Goal: Task Accomplishment & Management: Complete application form

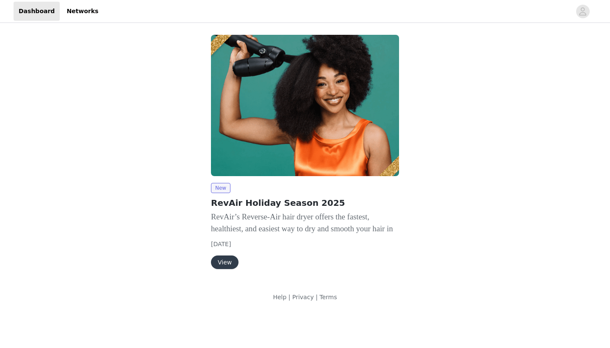
click at [232, 263] on button "View" at bounding box center [225, 262] width 28 height 14
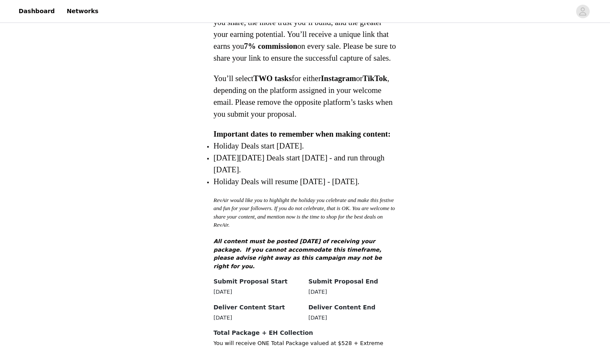
scroll to position [787, 0]
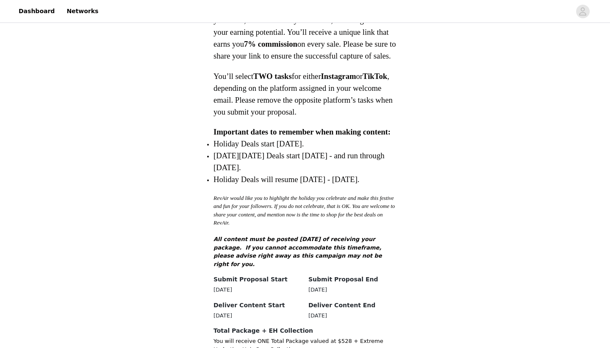
drag, startPoint x: 336, startPoint y: 222, endPoint x: 336, endPoint y: 209, distance: 13.1
click at [336, 219] on p "RevAir would like you to highlight the holiday you celebrate and make this fest…" at bounding box center [305, 210] width 183 height 33
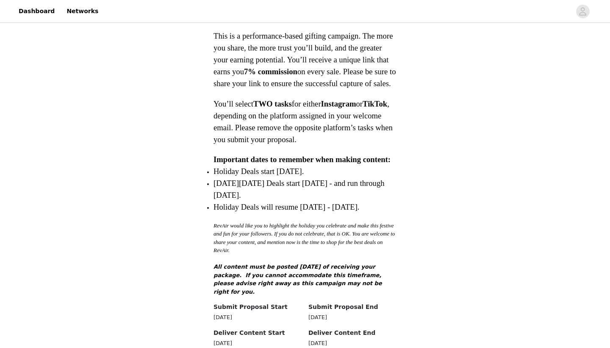
scroll to position [759, 0]
click at [253, 0] on header "Dashboard Networks" at bounding box center [305, 11] width 610 height 23
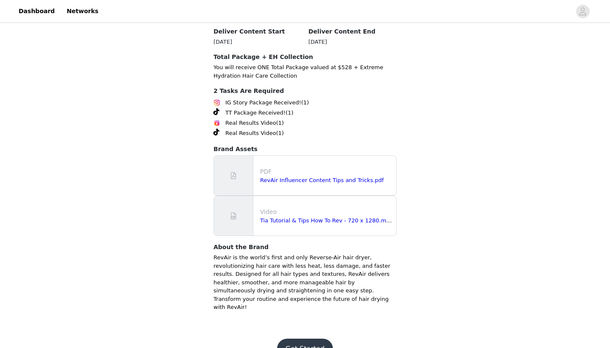
scroll to position [1060, 0]
click at [299, 339] on button "Get Started" at bounding box center [305, 349] width 56 height 20
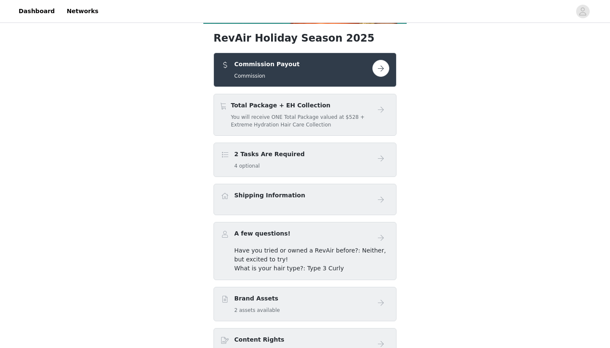
scroll to position [210, 0]
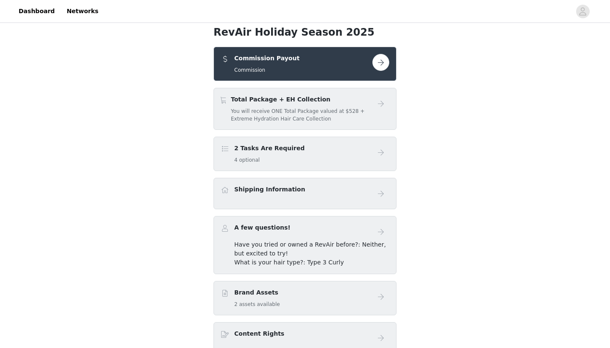
click at [386, 57] on button "button" at bounding box center [381, 62] width 17 height 17
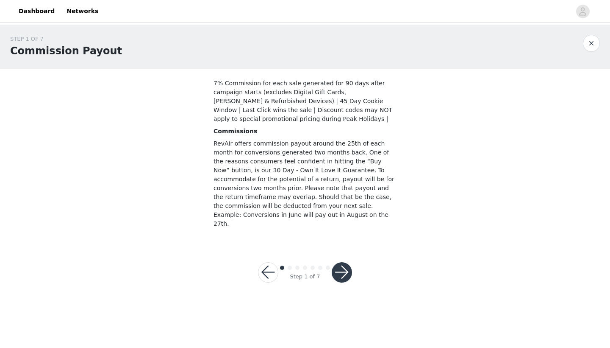
click at [345, 262] on button "button" at bounding box center [342, 272] width 20 height 20
click at [345, 262] on div at bounding box center [342, 272] width 20 height 20
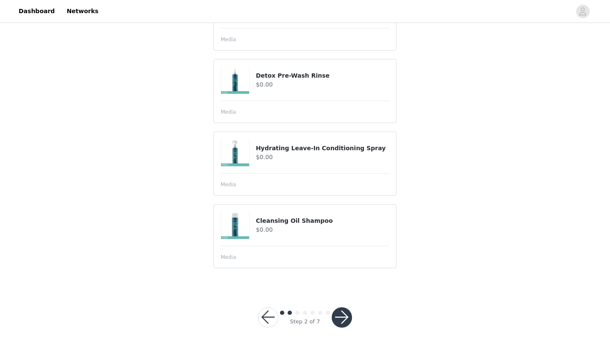
scroll to position [615, 0]
click at [347, 320] on button "button" at bounding box center [342, 317] width 20 height 20
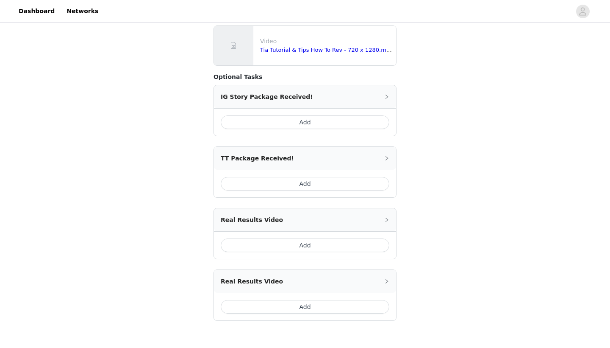
scroll to position [695, 0]
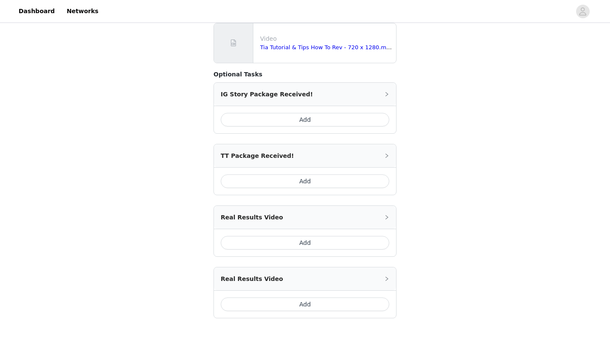
click at [355, 83] on div "IG Story Package Received!" at bounding box center [305, 94] width 182 height 23
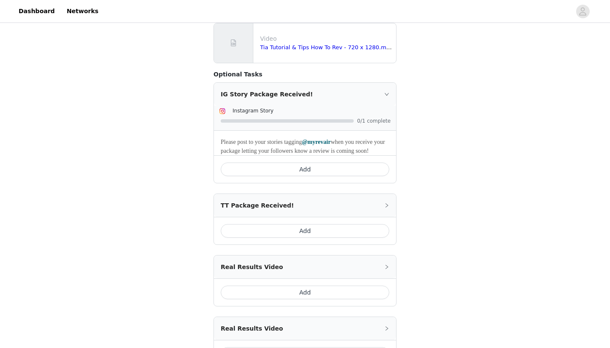
click at [370, 83] on div "IG Story Package Received!" at bounding box center [305, 94] width 182 height 23
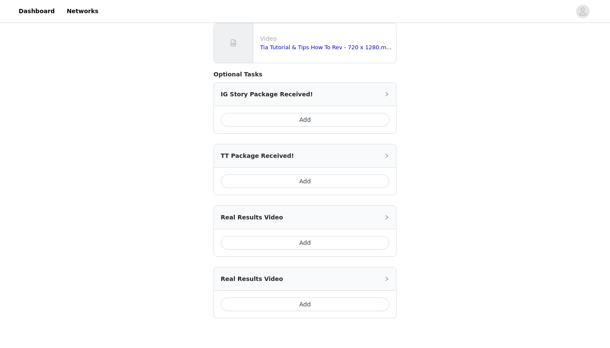
click at [370, 83] on div "IG Story Package Received!" at bounding box center [305, 94] width 182 height 23
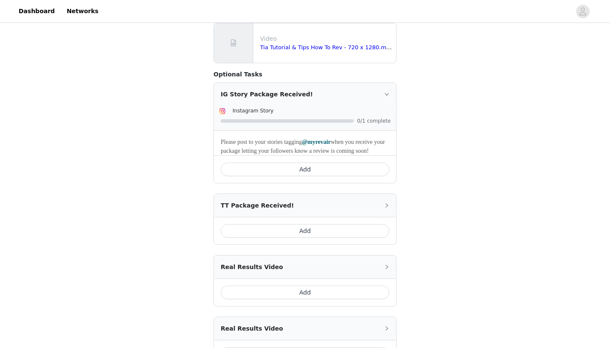
click at [384, 83] on div "IG Story Package Received!" at bounding box center [305, 94] width 182 height 23
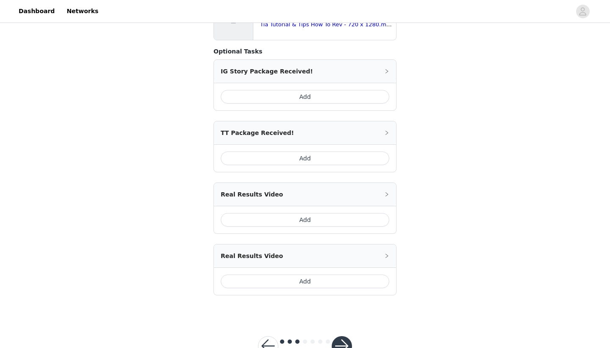
scroll to position [718, 0]
click at [344, 336] on button "button" at bounding box center [342, 346] width 20 height 20
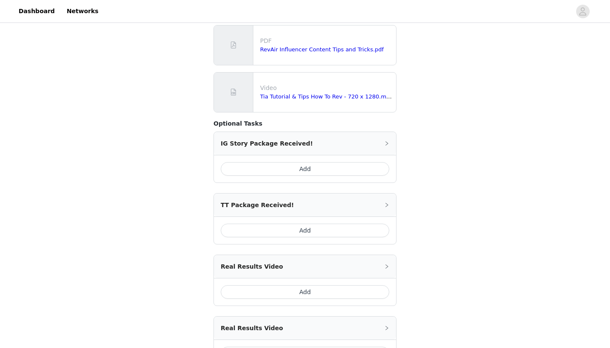
scroll to position [649, 0]
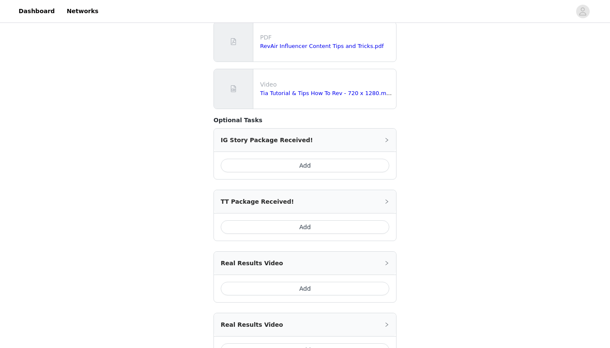
click at [351, 159] on button "Add" at bounding box center [305, 166] width 169 height 14
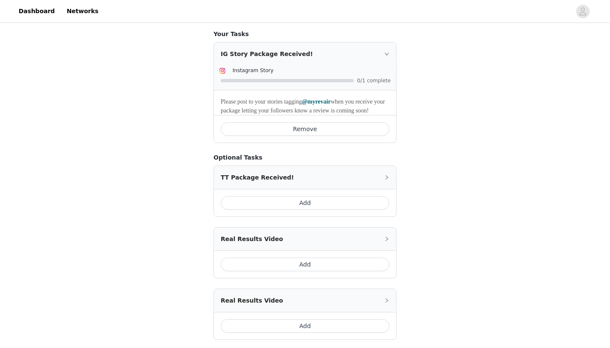
scroll to position [736, 0]
click at [384, 227] on div "Real Results Video" at bounding box center [305, 238] width 182 height 23
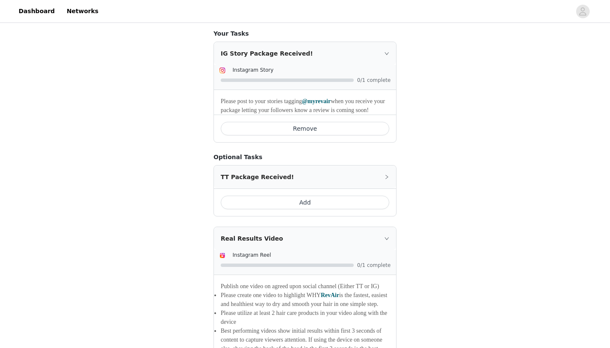
click at [384, 227] on div "Real Results Video" at bounding box center [305, 238] width 182 height 23
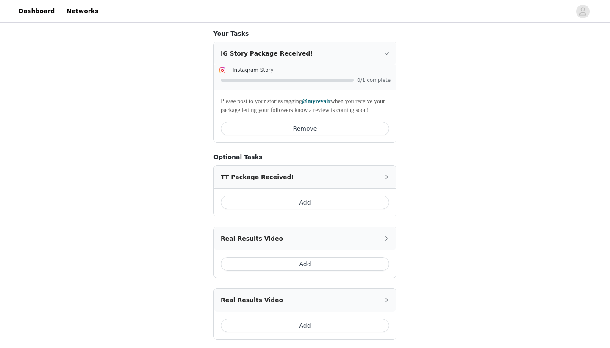
click at [354, 257] on button "Add" at bounding box center [305, 264] width 169 height 14
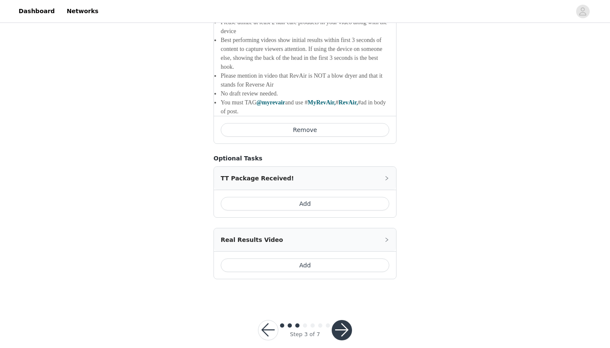
scroll to position [952, 0]
click at [343, 320] on button "button" at bounding box center [342, 330] width 20 height 20
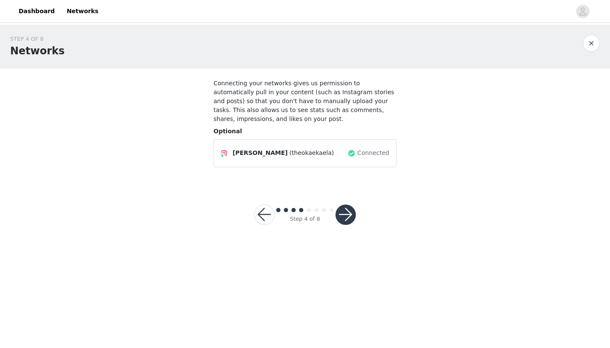
click at [353, 209] on button "button" at bounding box center [346, 214] width 20 height 20
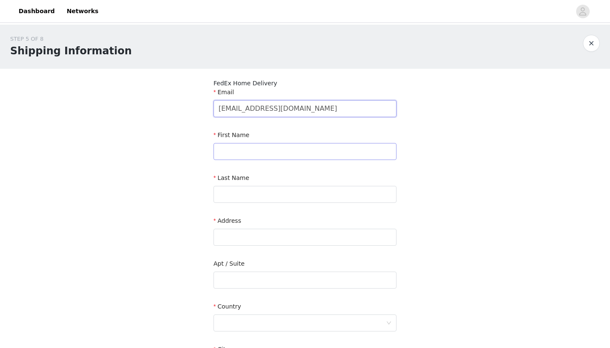
type input "[EMAIL_ADDRESS][DOMAIN_NAME]"
type input "Kaela"
type input "[PERSON_NAME]"
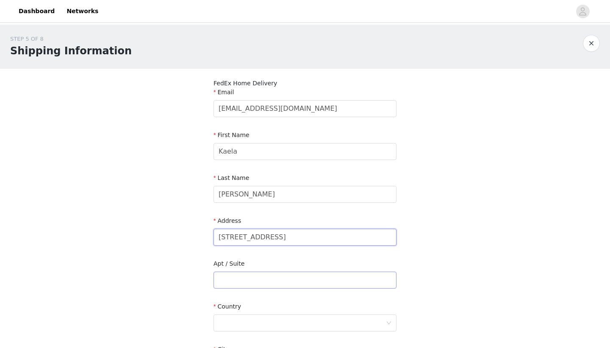
type input "[STREET_ADDRESS]"
click at [272, 279] on input "text" at bounding box center [305, 279] width 183 height 17
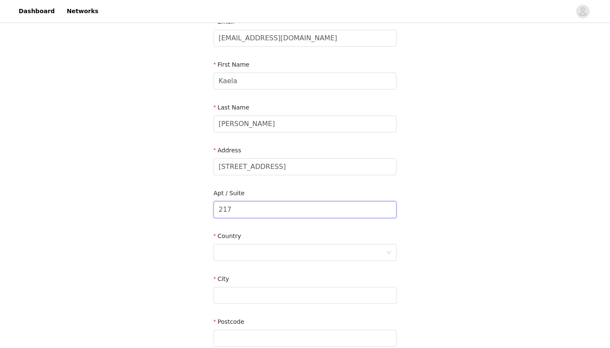
scroll to position [88, 0]
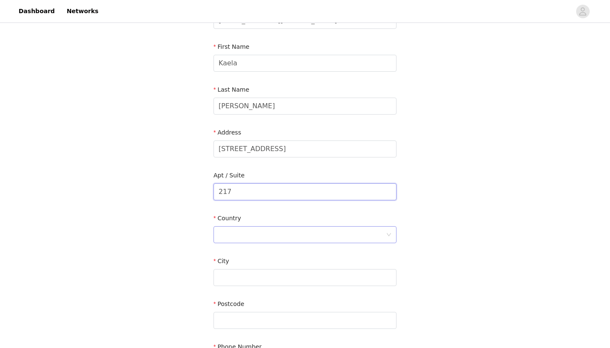
type input "217"
click at [276, 231] on div at bounding box center [302, 234] width 167 height 16
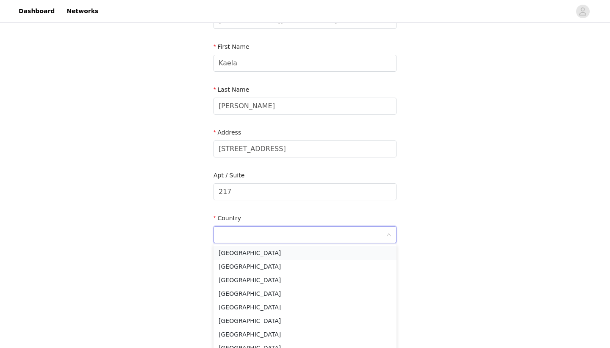
click at [259, 250] on li "[GEOGRAPHIC_DATA]" at bounding box center [305, 253] width 183 height 14
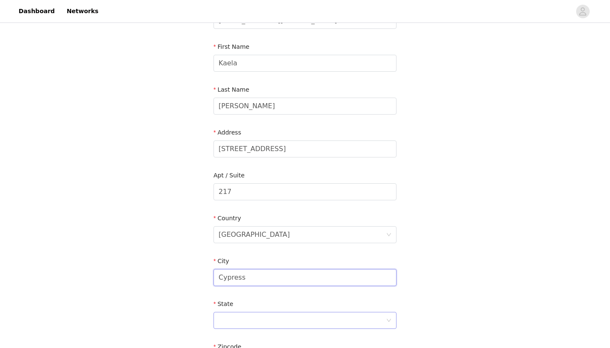
type input "Cypress"
click at [267, 321] on div at bounding box center [302, 320] width 167 height 16
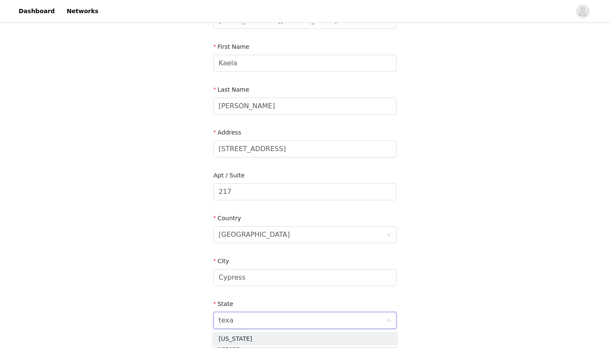
type input "[US_STATE]"
click at [269, 338] on li "[US_STATE]" at bounding box center [305, 338] width 183 height 14
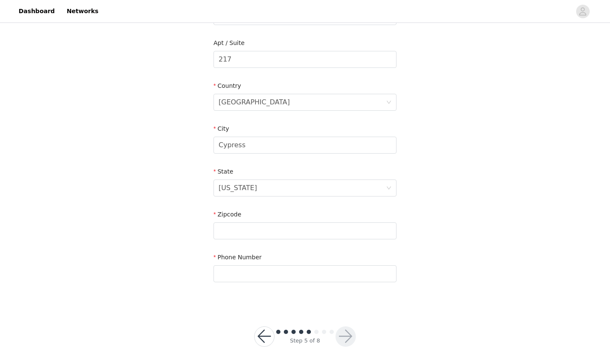
scroll to position [234, 0]
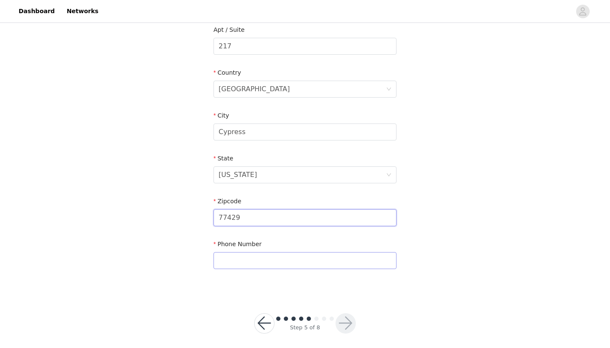
type input "77429"
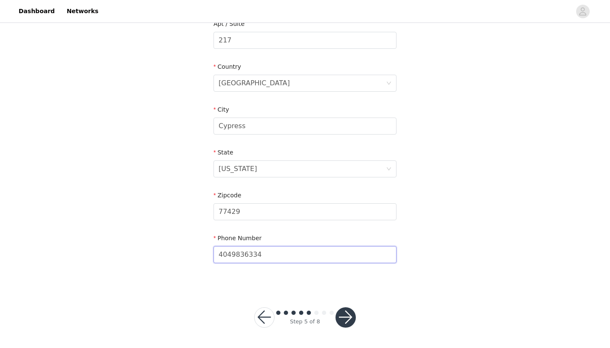
scroll to position [239, 0]
type input "4049836334"
click at [347, 324] on button "button" at bounding box center [346, 317] width 20 height 20
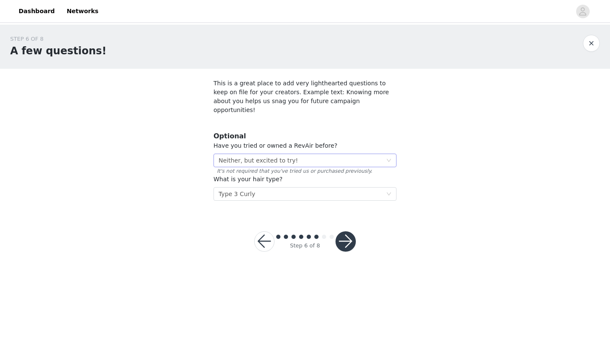
click at [353, 155] on div "Select Neither, but excited to try!" at bounding box center [302, 160] width 167 height 13
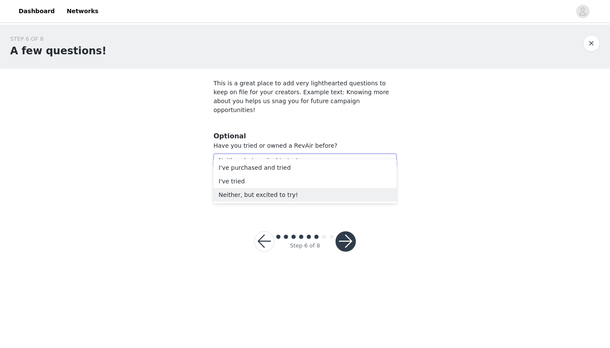
click at [362, 120] on section "This is a great place to add very lighthearted questions to keep on file for yo…" at bounding box center [304, 140] width 203 height 142
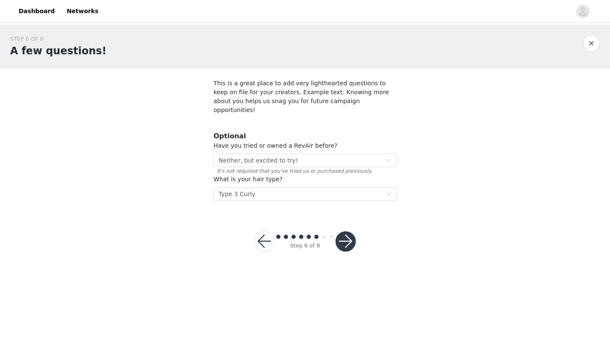
click at [347, 231] on button "button" at bounding box center [346, 241] width 20 height 20
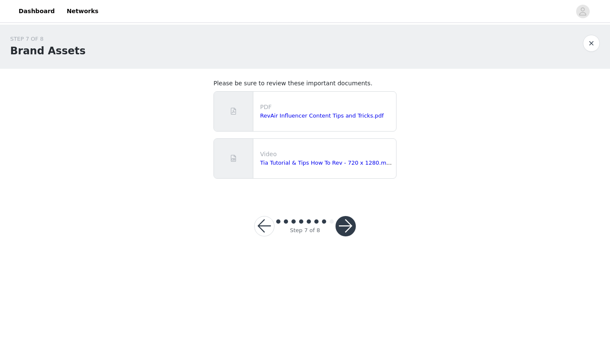
click at [350, 229] on button "button" at bounding box center [346, 226] width 20 height 20
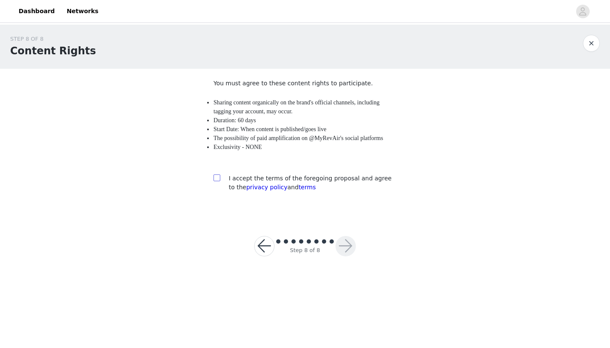
click at [217, 180] on input "checkbox" at bounding box center [217, 177] width 6 height 6
checkbox input "true"
click at [351, 248] on button "button" at bounding box center [346, 246] width 20 height 20
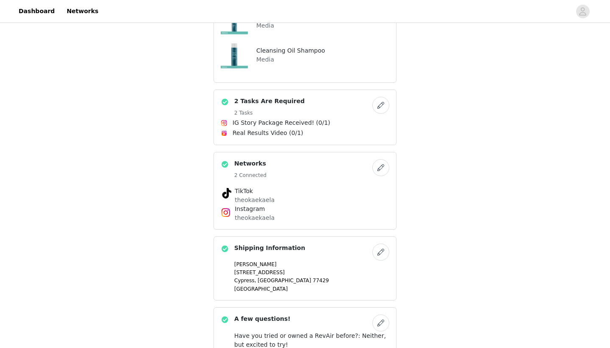
scroll to position [452, 0]
